Goal: Contribute content: Add original content to the website for others to see

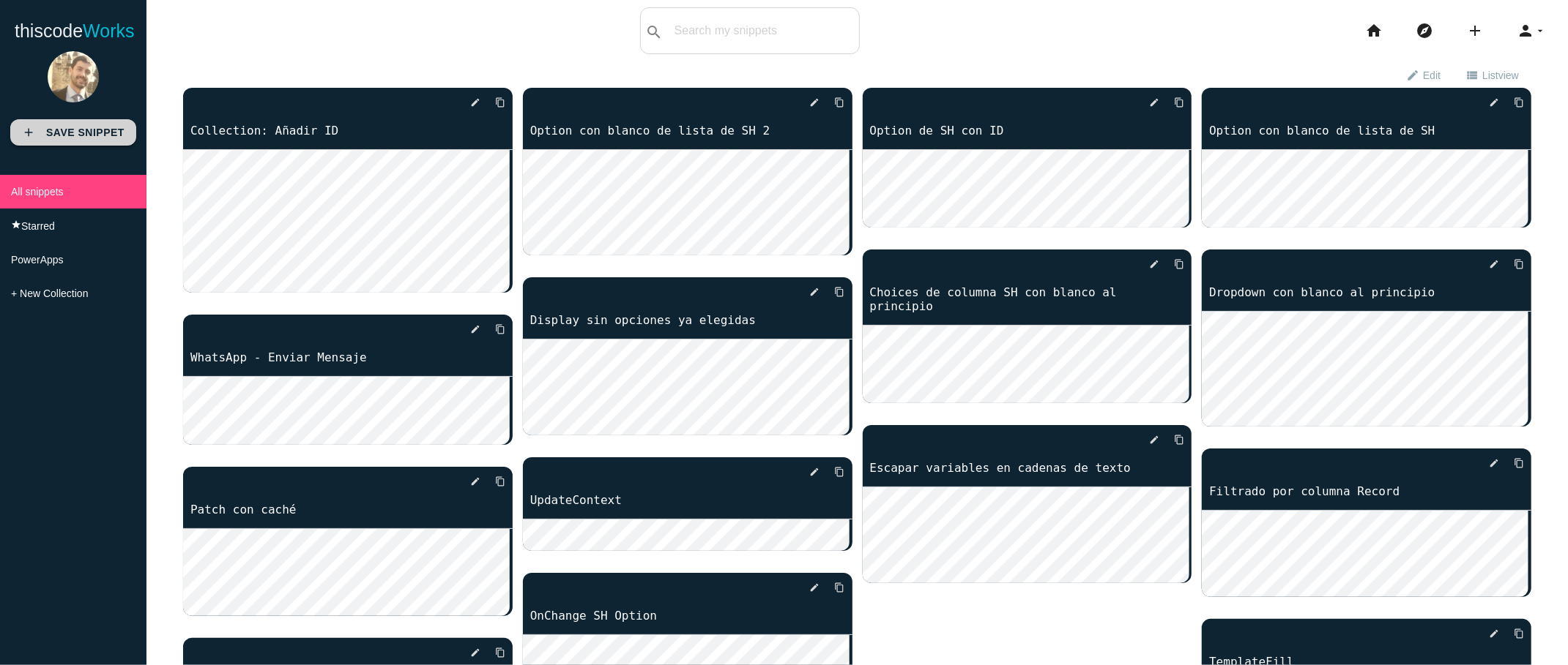
click at [94, 141] on link "add Save Snippet" at bounding box center [73, 132] width 126 height 26
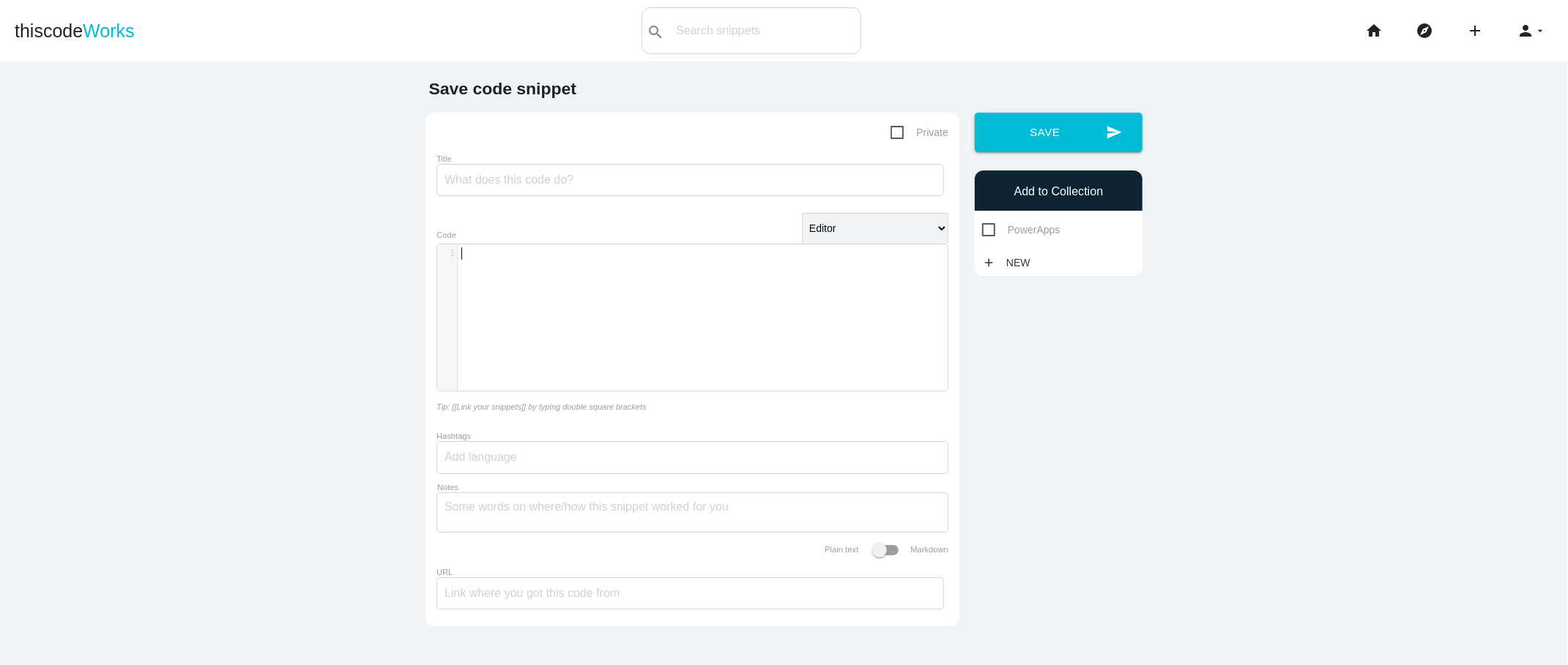
click at [461, 268] on div "​ x 1 ​" at bounding box center [703, 328] width 532 height 168
click at [507, 181] on input "Title" at bounding box center [690, 179] width 508 height 32
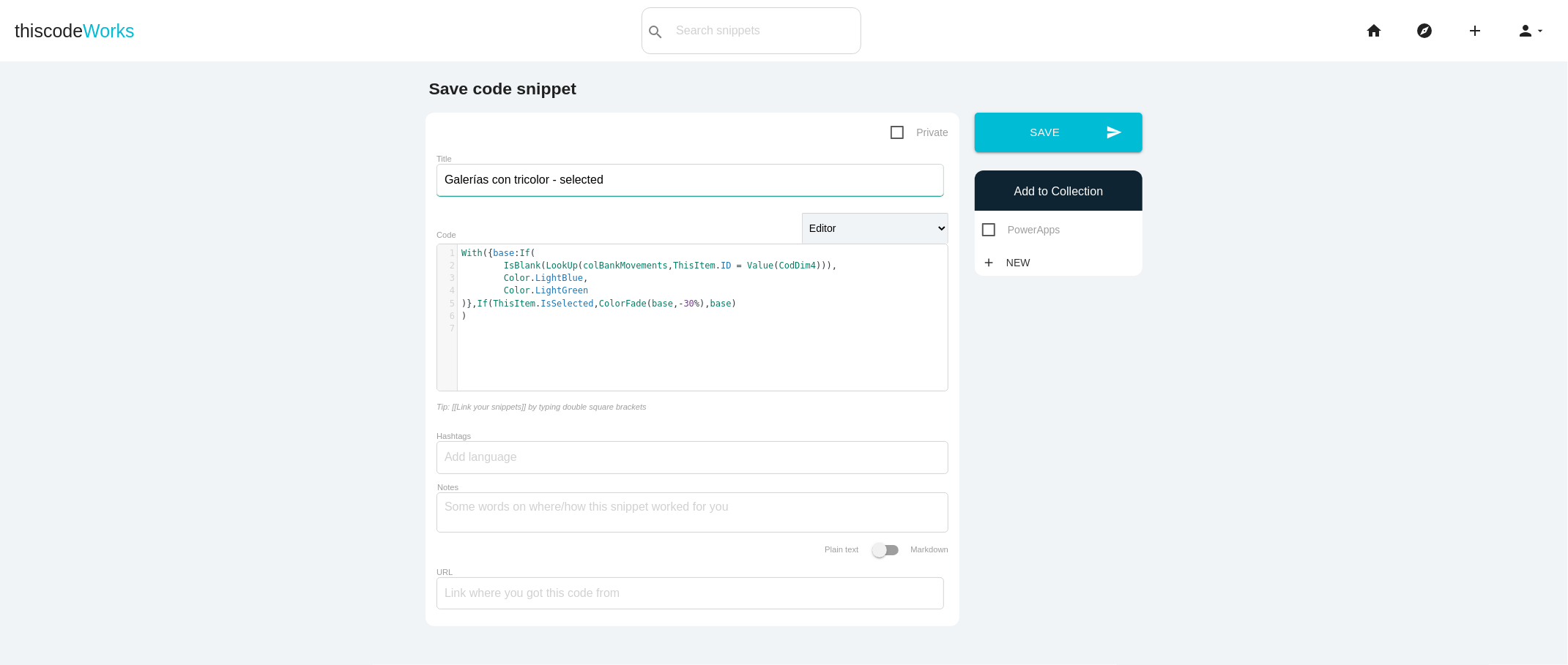
type input "Galerías con tricolor - selected"
click at [975, 228] on div "PowerApps" at bounding box center [1059, 229] width 168 height 18
click at [984, 232] on span "PowerApps" at bounding box center [1020, 229] width 78 height 18
click at [984, 230] on input "PowerApps" at bounding box center [986, 225] width 10 height 10
checkbox input "true"
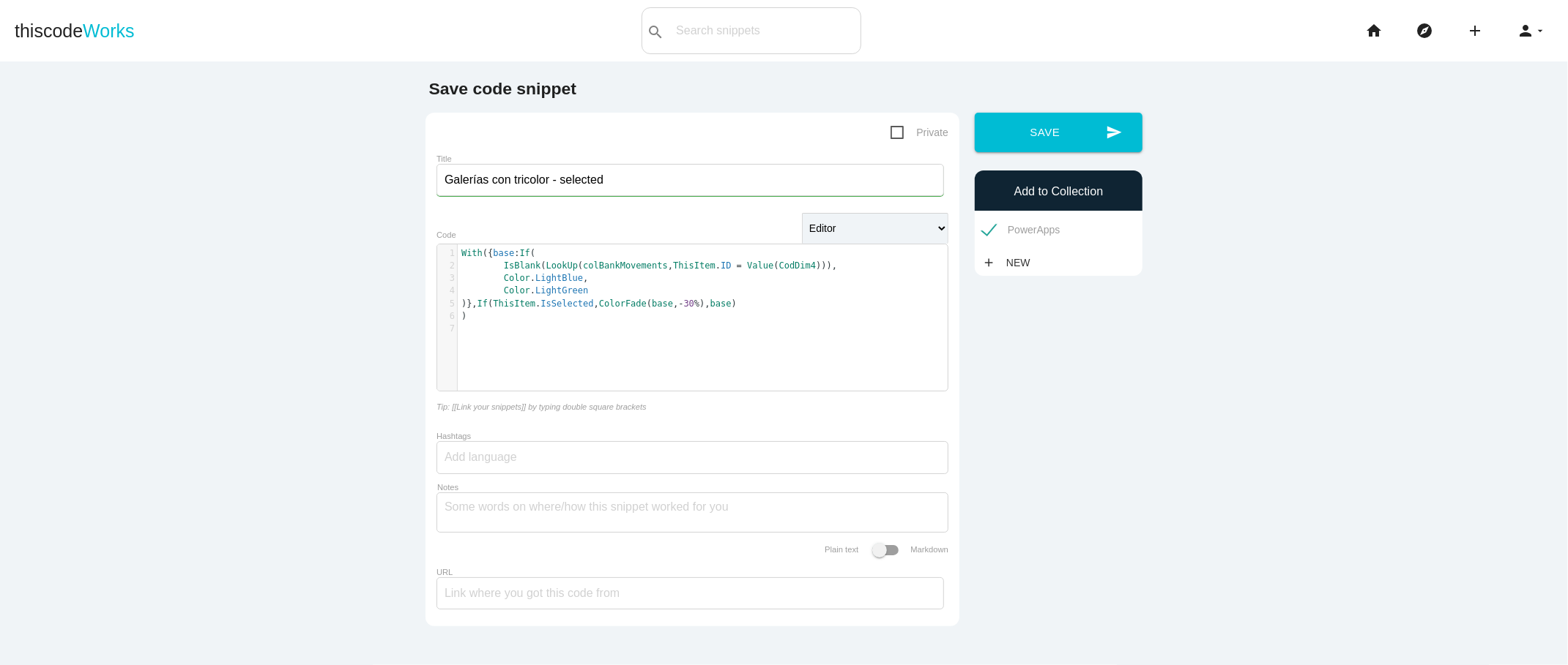
click at [891, 135] on span "Private" at bounding box center [919, 132] width 58 height 18
click at [891, 133] on input "Private" at bounding box center [895, 128] width 10 height 10
checkbox input "true"
click at [1027, 126] on button "send Save" at bounding box center [1059, 132] width 168 height 40
